Goal: Information Seeking & Learning: Learn about a topic

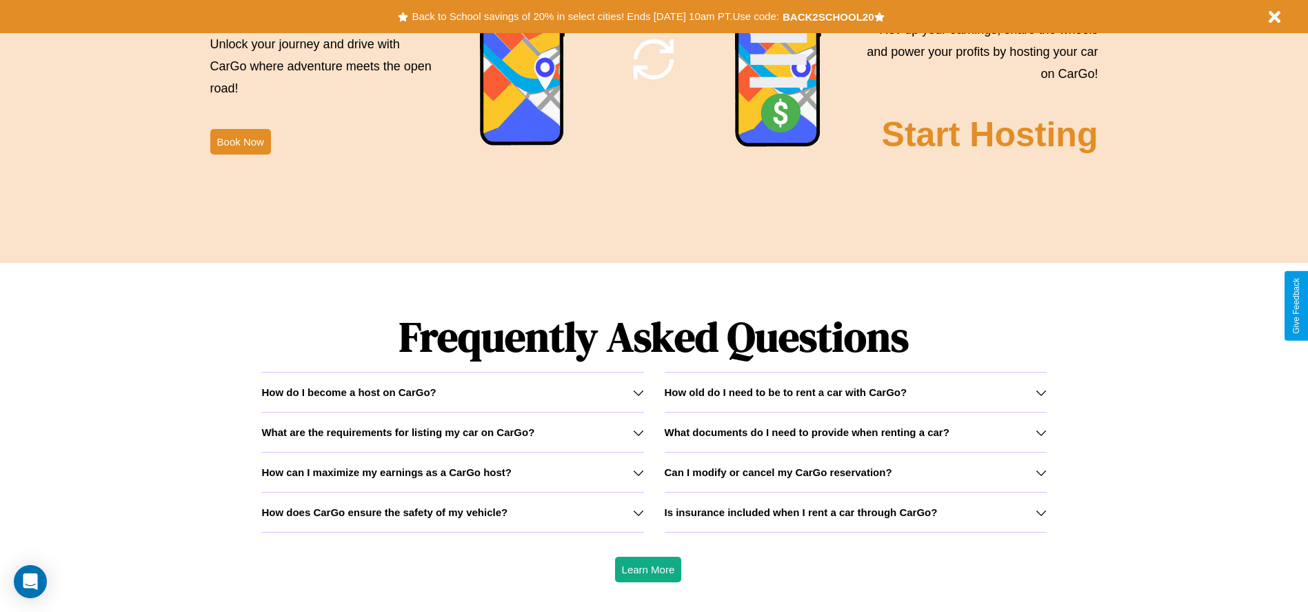
scroll to position [1978, 0]
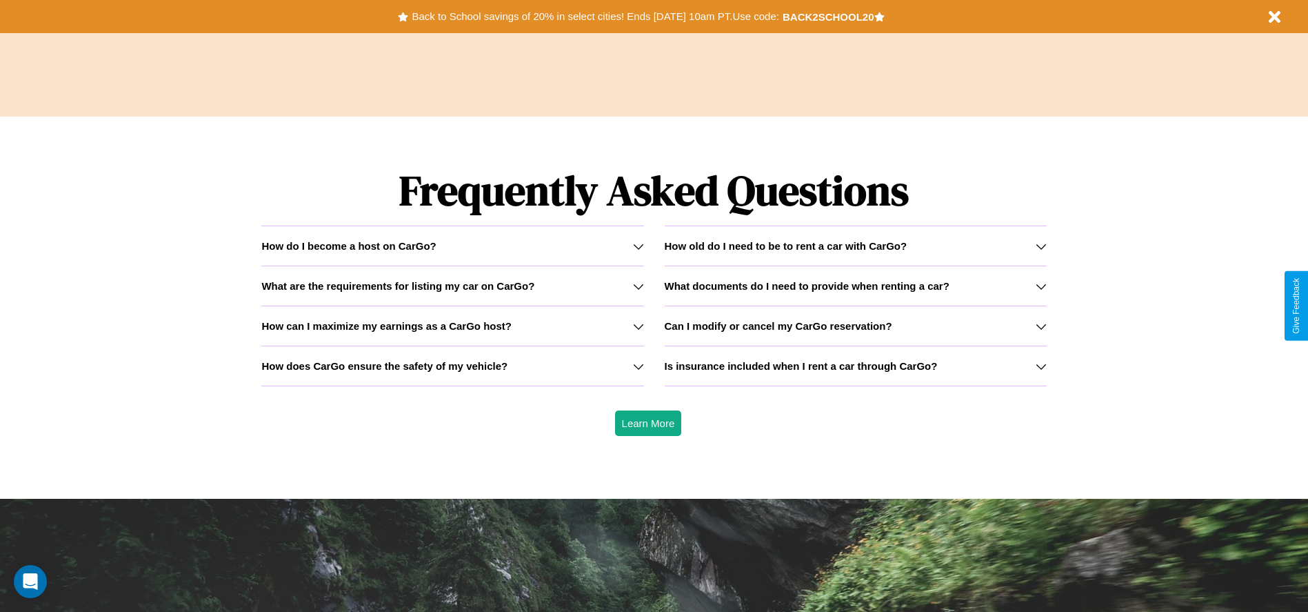
click at [855, 365] on h3 "Is insurance included when I rent a car through CarGo?" at bounding box center [801, 366] width 273 height 12
click at [855, 325] on h3 "Can I modify or cancel my CarGo reservation?" at bounding box center [779, 326] width 228 height 12
click at [855, 245] on h3 "How old do I need to be to rent a car with CarGo?" at bounding box center [786, 246] width 243 height 12
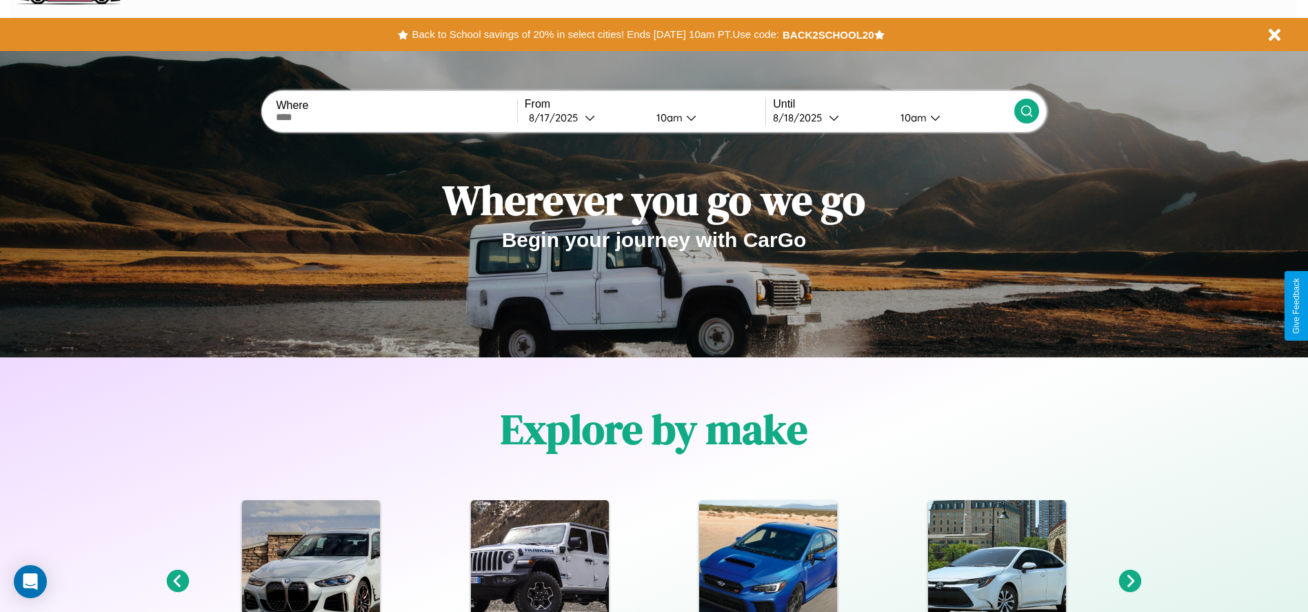
scroll to position [0, 0]
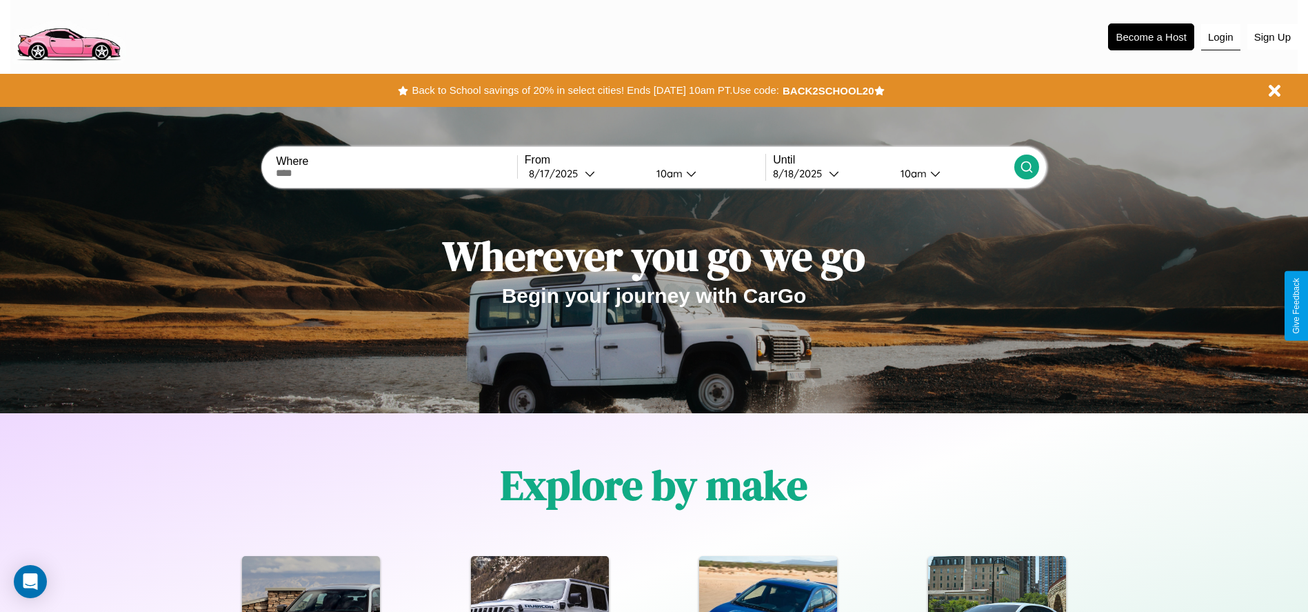
click at [1220, 37] on button "Login" at bounding box center [1220, 37] width 39 height 26
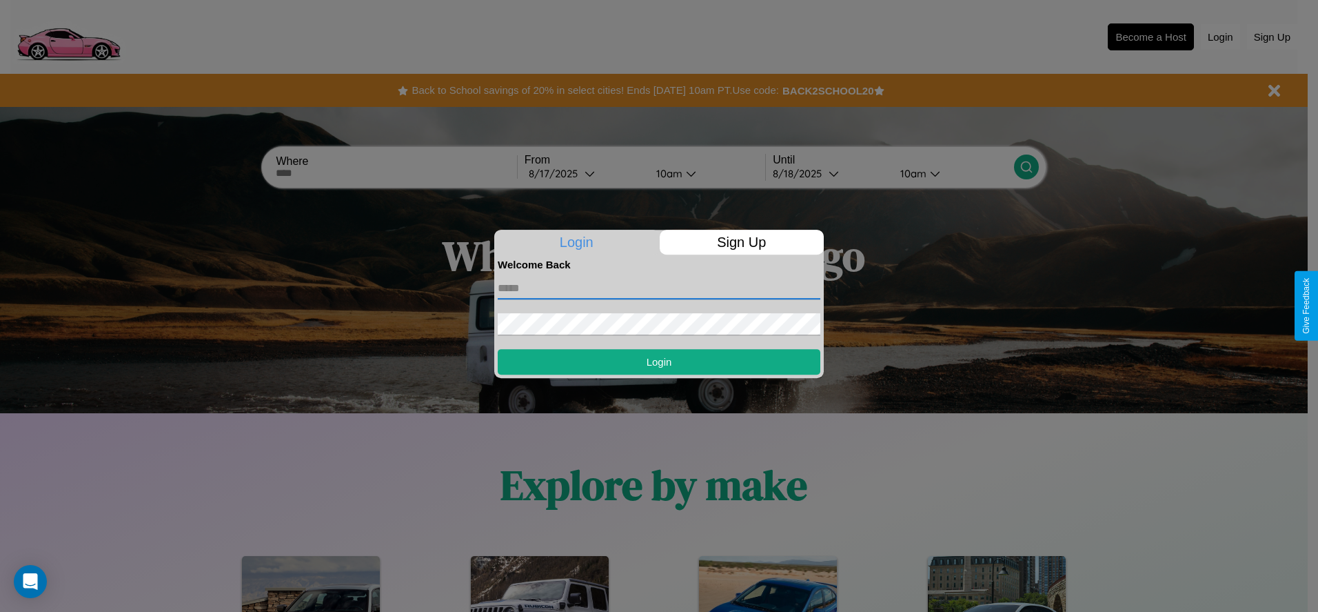
click at [659, 288] on input "text" at bounding box center [659, 288] width 323 height 22
type input "**********"
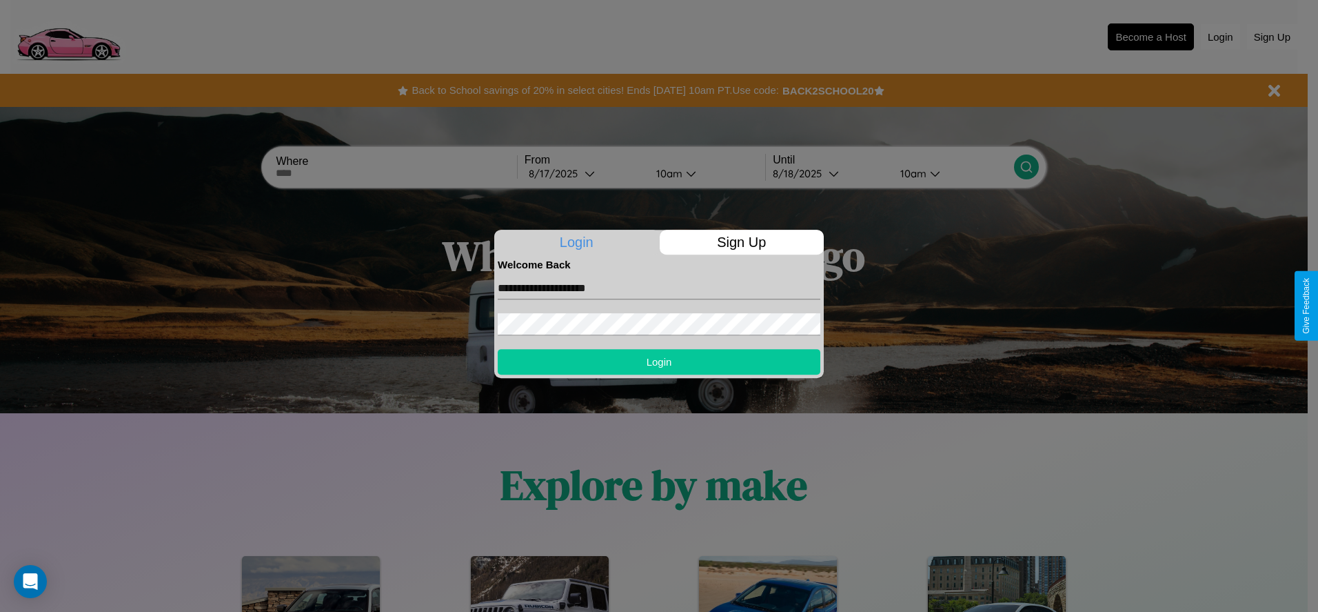
click at [659, 361] on button "Login" at bounding box center [659, 362] width 323 height 26
